Goal: Information Seeking & Learning: Find specific fact

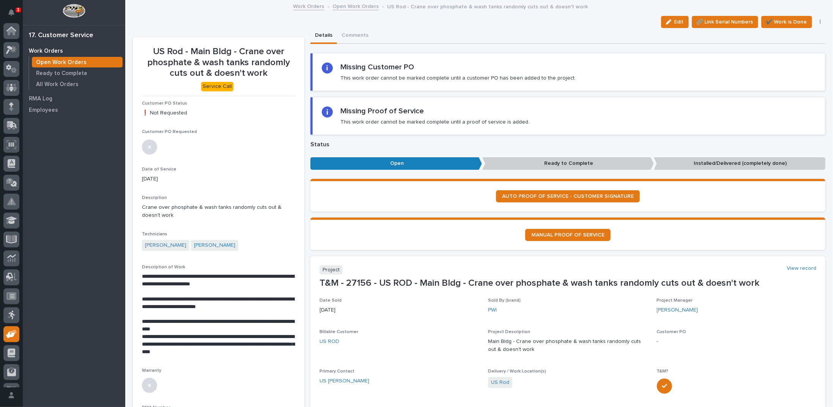
click at [357, 8] on link "Open Work Orders" at bounding box center [356, 6] width 46 height 9
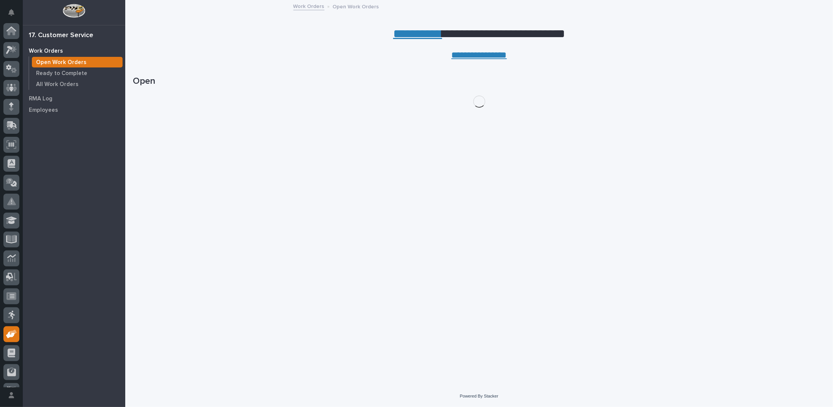
scroll to position [34, 0]
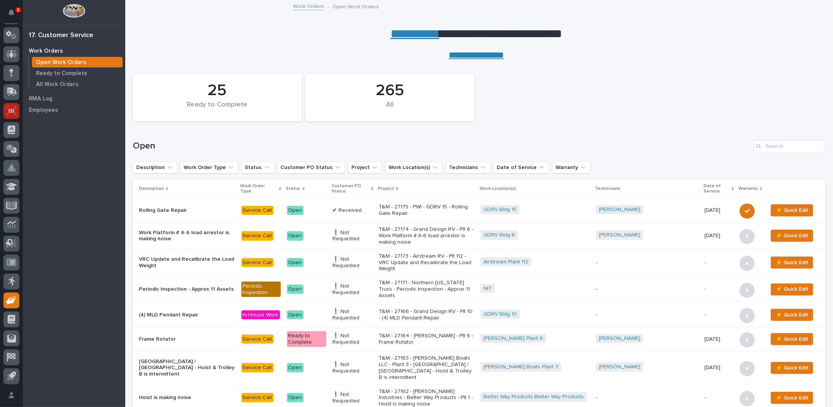
click at [12, 111] on icon at bounding box center [11, 110] width 5 height 5
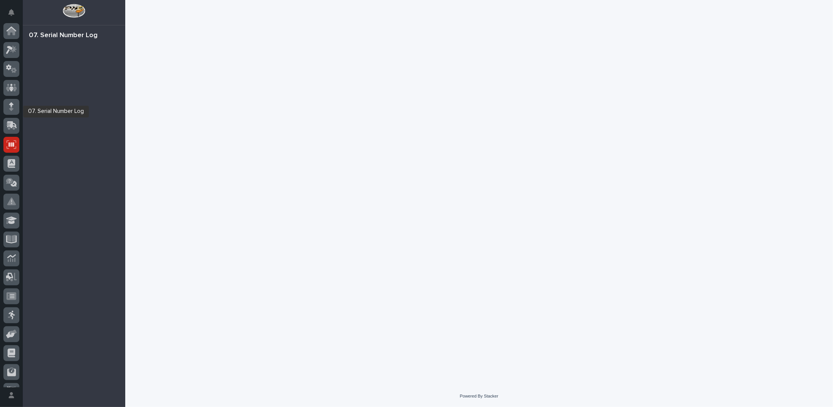
scroll to position [34, 0]
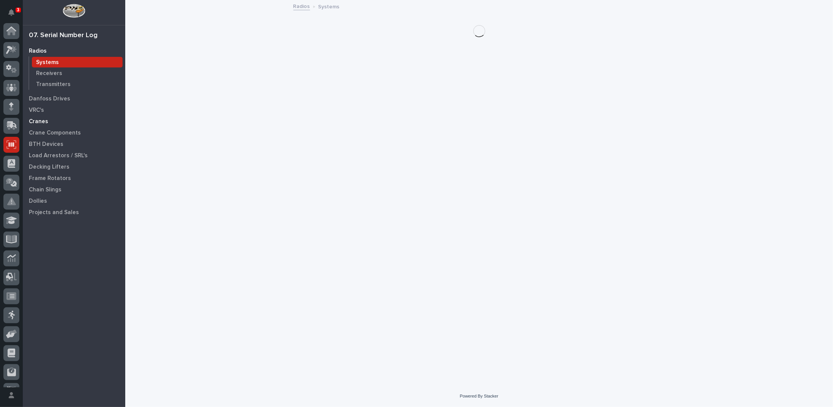
scroll to position [34, 0]
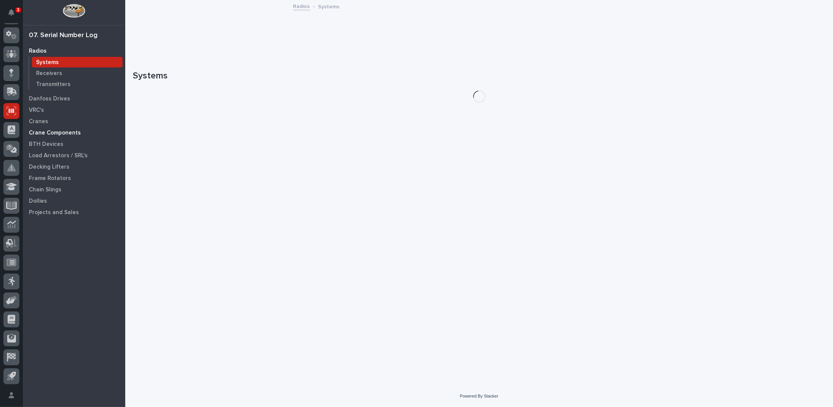
click at [70, 132] on p "Crane Components" at bounding box center [55, 133] width 52 height 7
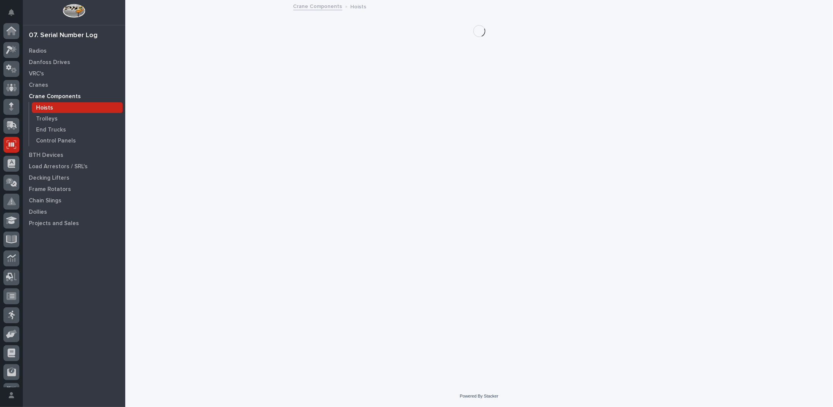
scroll to position [34, 0]
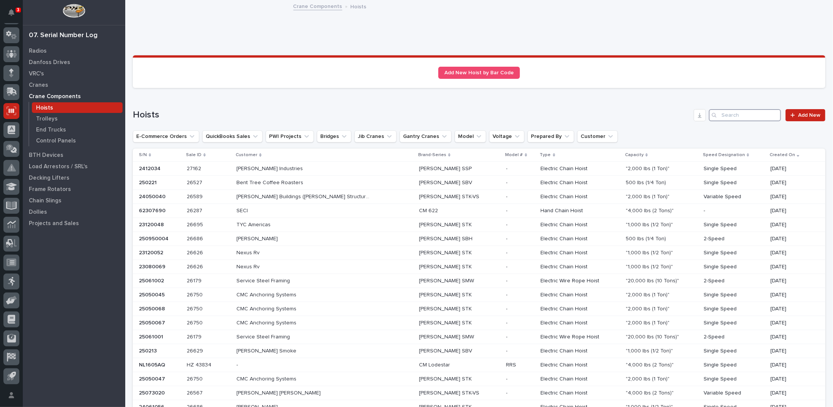
click at [720, 115] on input "Search" at bounding box center [745, 115] width 72 height 12
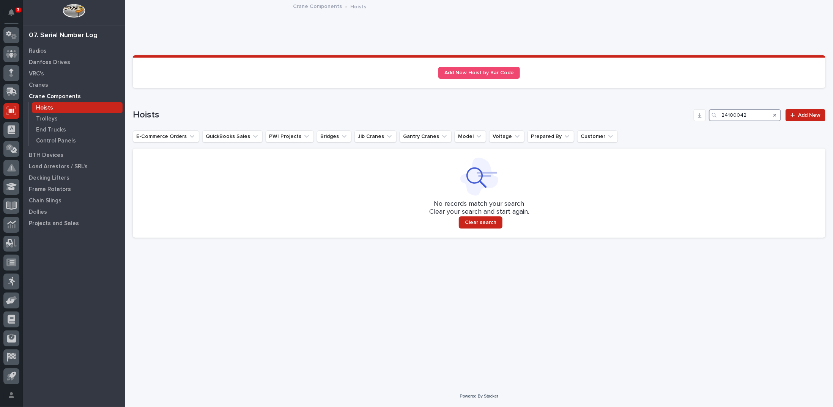
drag, startPoint x: 746, startPoint y: 114, endPoint x: 712, endPoint y: 113, distance: 33.8
click at [716, 113] on div "24100042" at bounding box center [745, 115] width 72 height 12
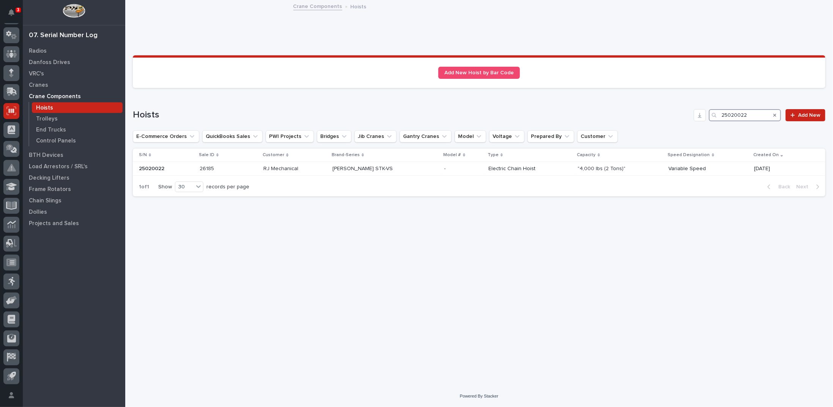
type input "25020022"
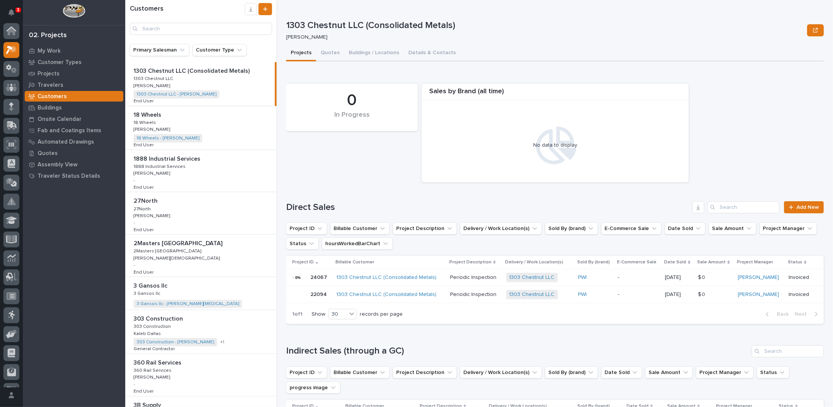
scroll to position [19, 0]
click at [8, 313] on icon at bounding box center [11, 315] width 11 height 9
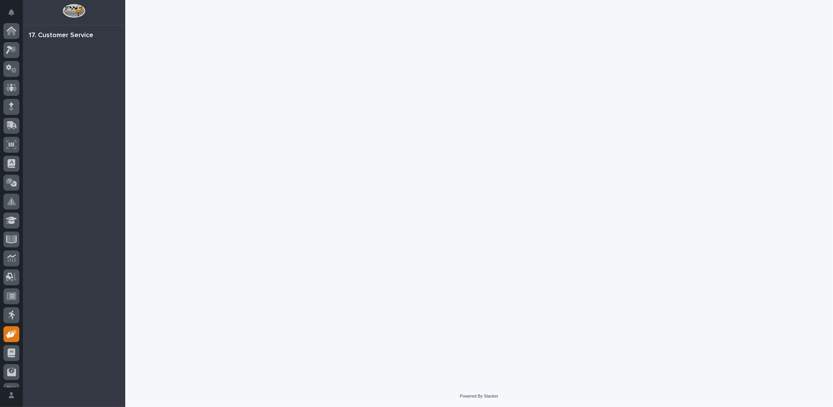
scroll to position [34, 0]
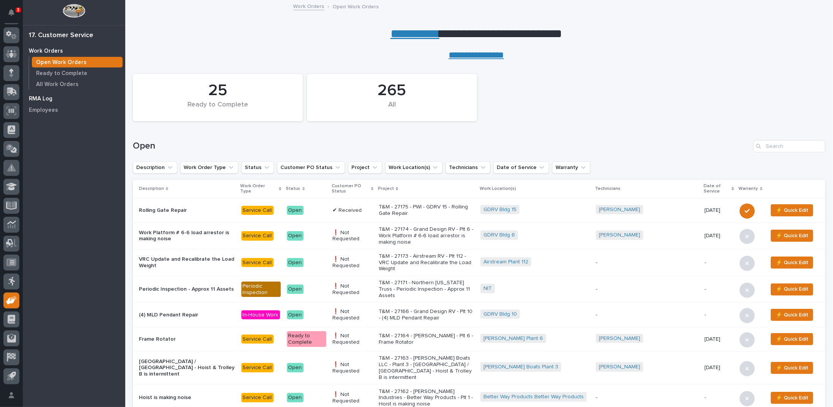
click at [46, 97] on p "RMA Log" at bounding box center [41, 99] width 24 height 7
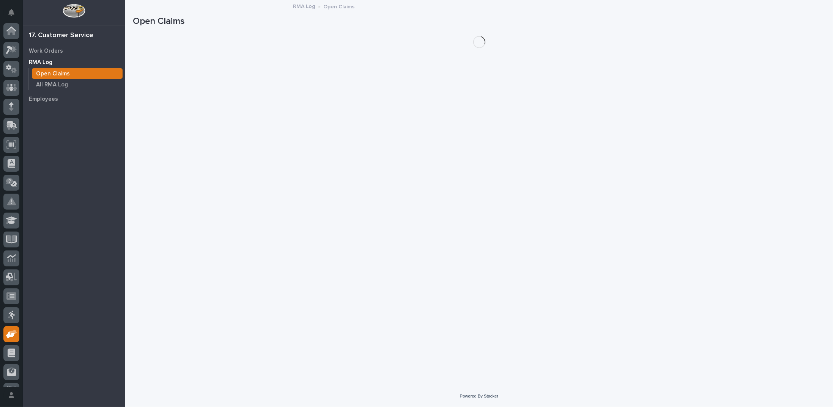
scroll to position [34, 0]
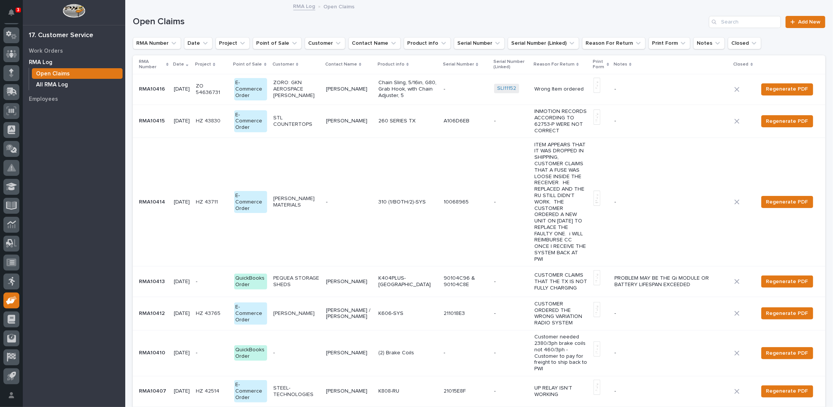
click at [52, 82] on p "All RMA Log" at bounding box center [52, 85] width 32 height 7
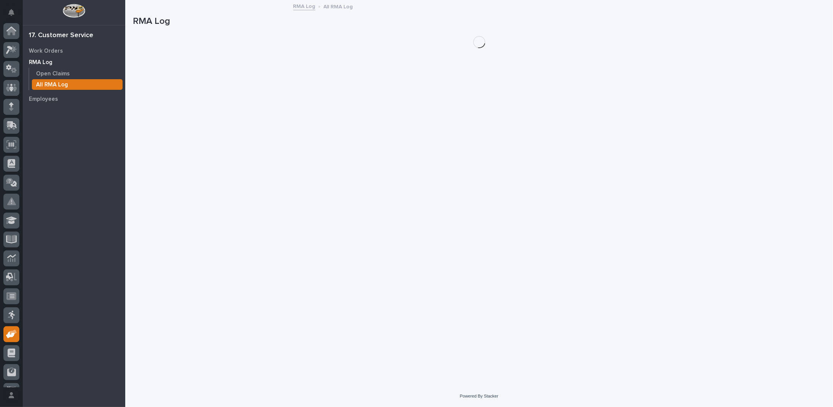
scroll to position [34, 0]
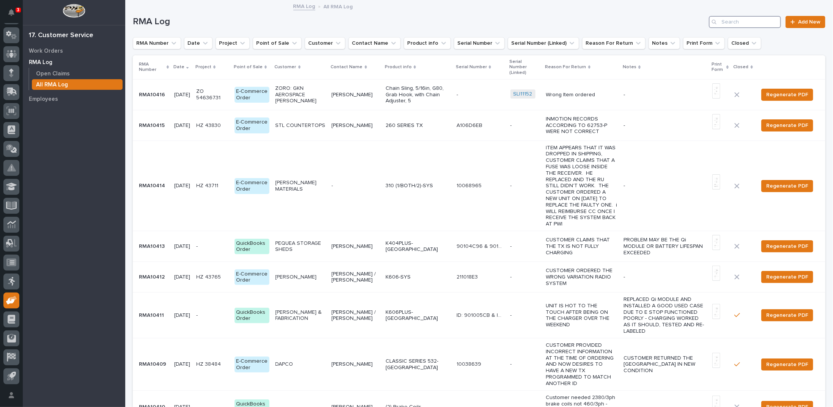
click at [725, 19] on input "Search" at bounding box center [745, 22] width 72 height 12
type input "r"
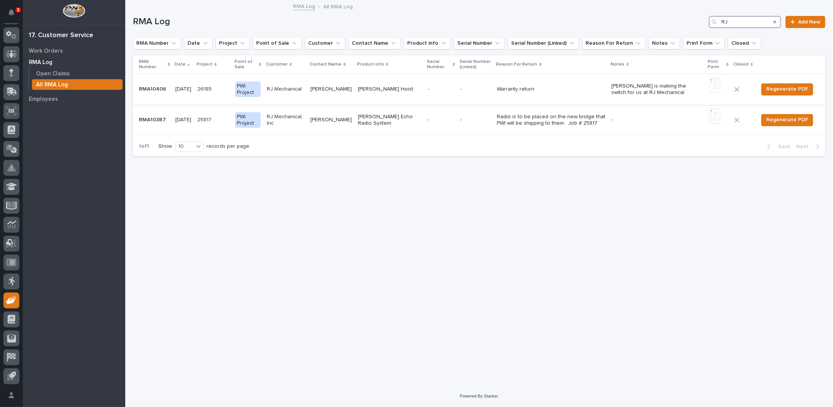
type input "RJ"
click at [362, 89] on p "Starke Hoist" at bounding box center [390, 89] width 64 height 6
